Goal: Find specific page/section: Find specific page/section

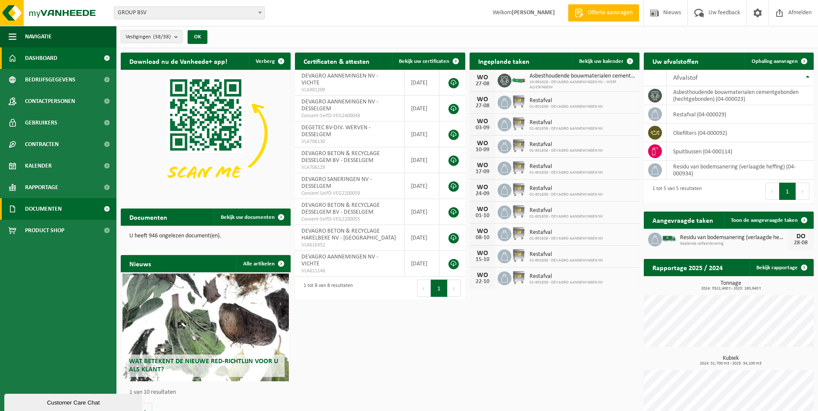
click at [44, 209] on span "Documenten" at bounding box center [43, 209] width 37 height 22
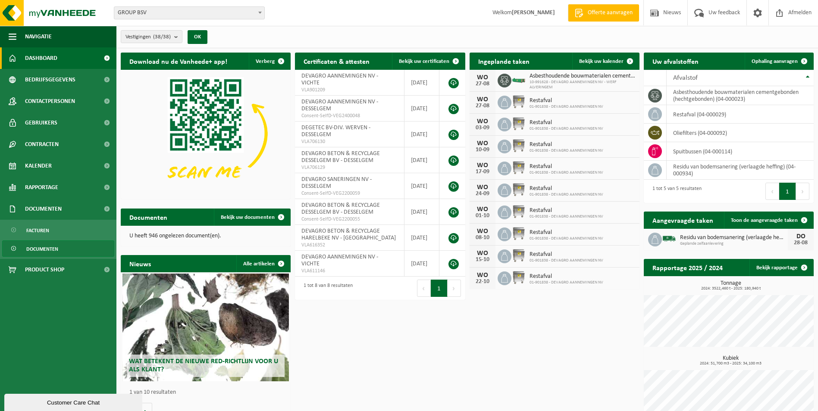
click at [37, 248] on span "Documenten" at bounding box center [42, 249] width 32 height 16
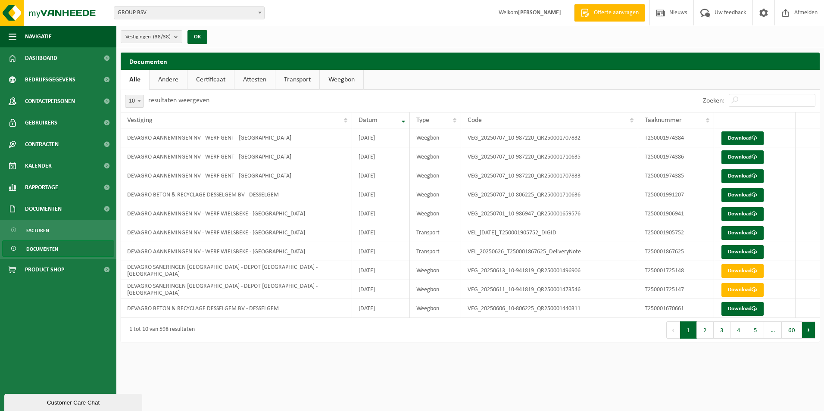
click at [808, 331] on button "Volgende" at bounding box center [808, 330] width 13 height 17
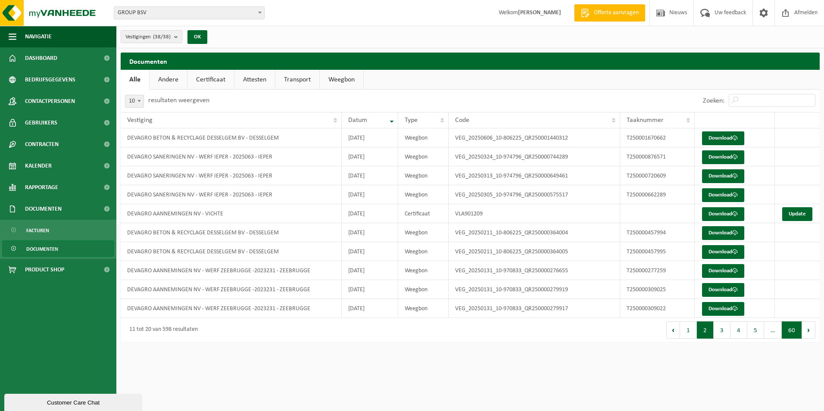
click at [789, 333] on button "60" at bounding box center [792, 330] width 20 height 17
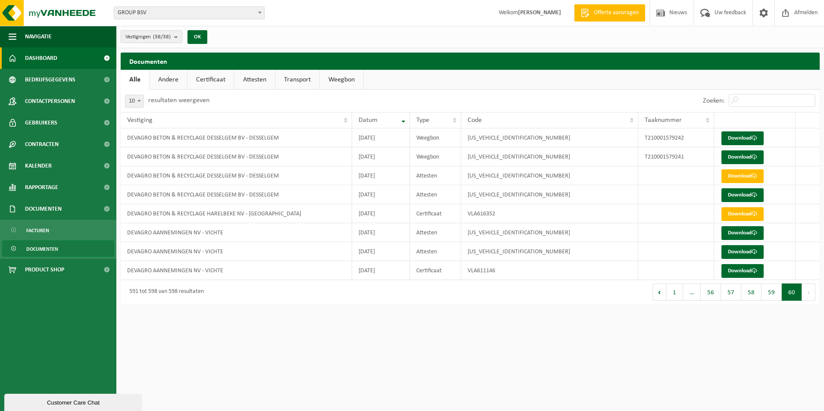
click at [58, 58] on link "Dashboard" at bounding box center [58, 58] width 116 height 22
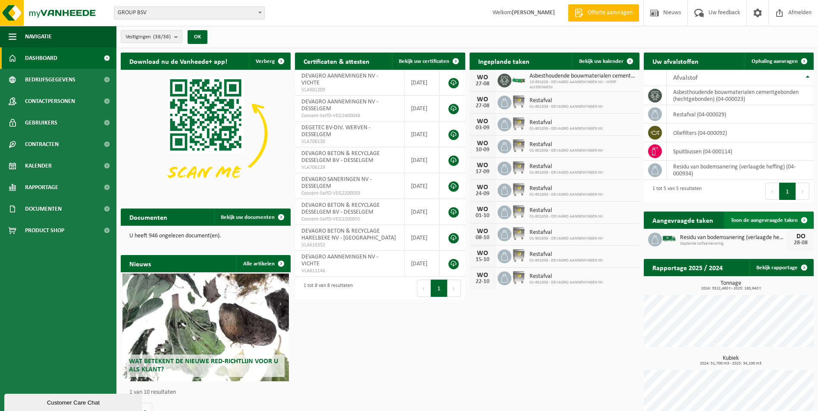
click at [804, 219] on span at bounding box center [803, 220] width 17 height 17
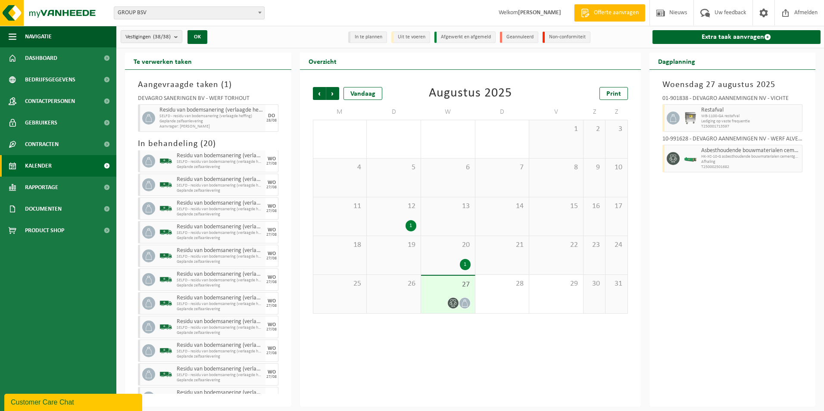
scroll to position [244, 0]
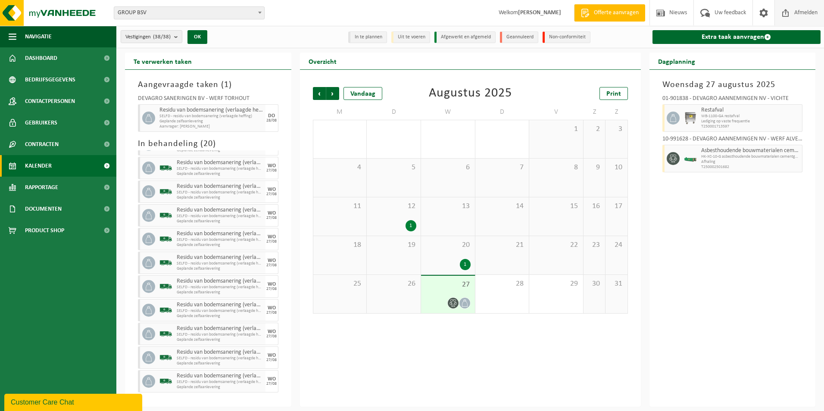
click at [798, 8] on span "Afmelden" at bounding box center [806, 12] width 28 height 25
